Goal: Book appointment/travel/reservation

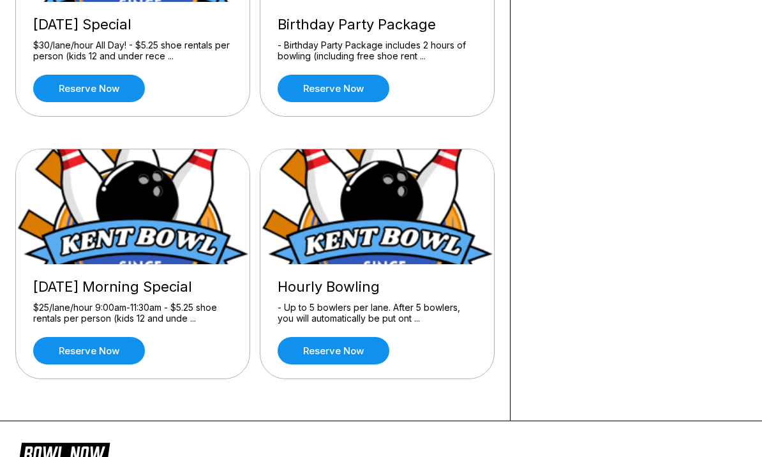
scroll to position [252, 0]
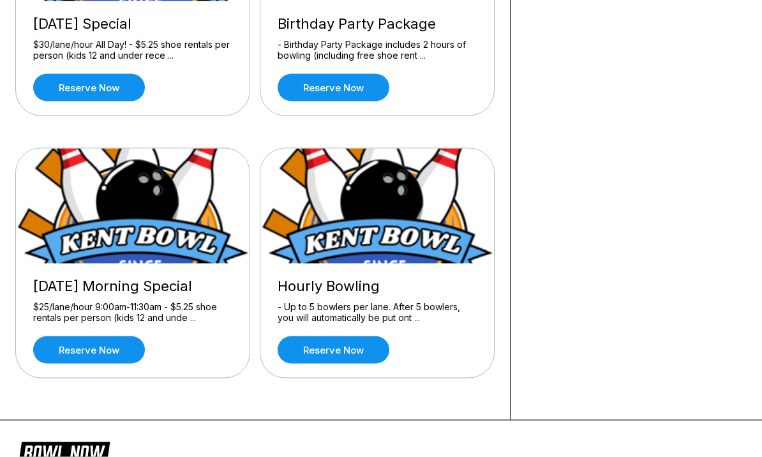
click at [450, 238] on img at bounding box center [377, 206] width 235 height 115
click at [368, 322] on div "- Up to 5 bowlers per lane. After 5 bowlers, you will automatically be put ont …" at bounding box center [377, 312] width 199 height 22
click at [369, 340] on link "Reserve now" at bounding box center [334, 349] width 112 height 27
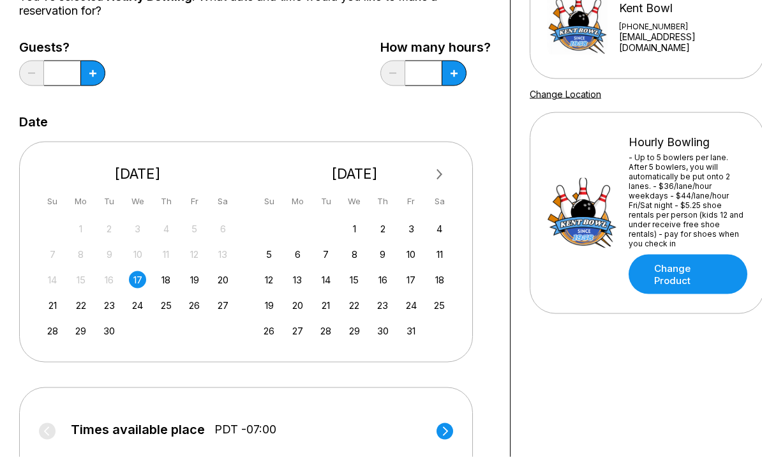
scroll to position [152, 0]
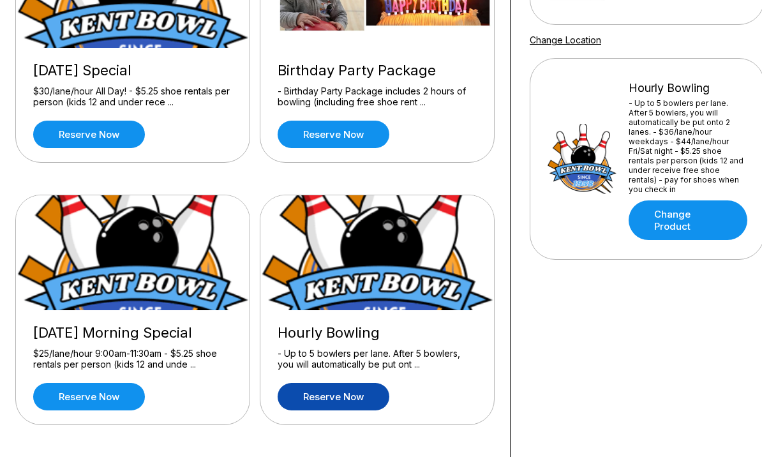
scroll to position [204, 0]
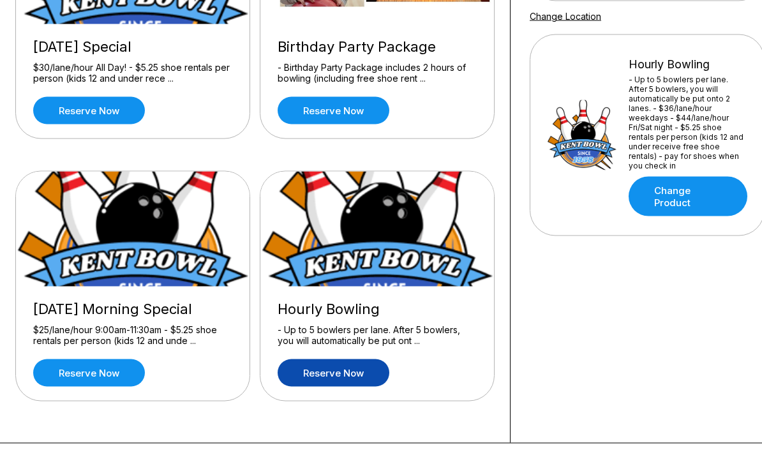
click at [64, 372] on link "Reserve now" at bounding box center [89, 372] width 112 height 27
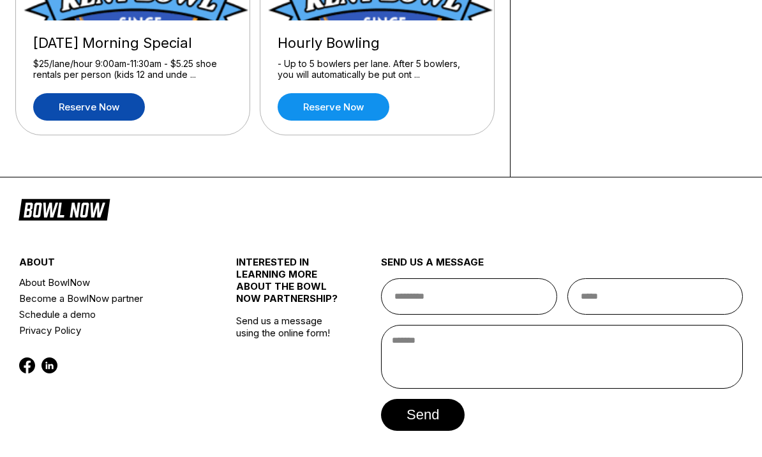
scroll to position [494, 0]
